Goal: Task Accomplishment & Management: Manage account settings

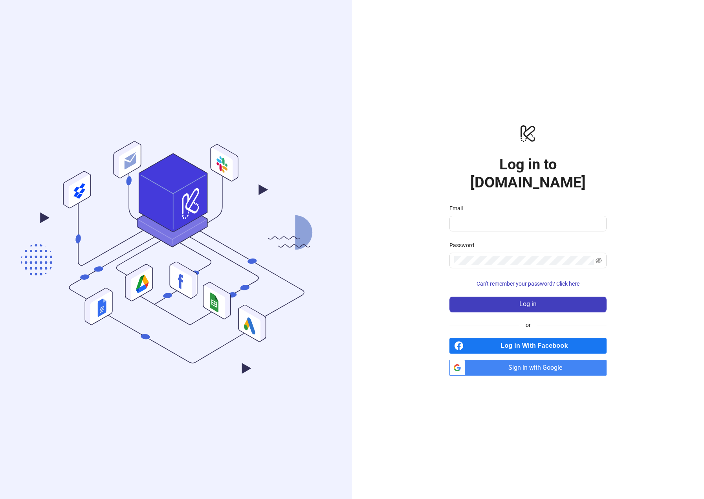
click at [509, 368] on div "logo/logo-mobile Log in to Kitchn.io Email Password Can't remember your passwor…" at bounding box center [528, 249] width 352 height 499
click at [512, 360] on span "Sign in with Google" at bounding box center [537, 368] width 138 height 16
